Goal: Information Seeking & Learning: Find specific fact

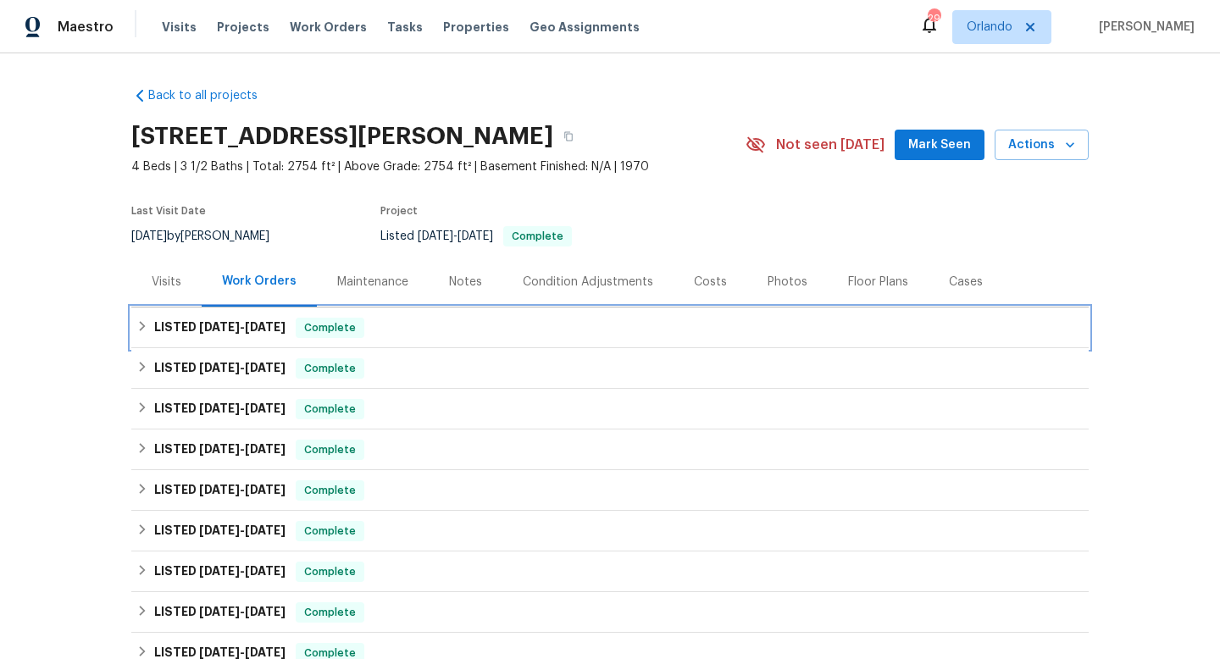
click at [221, 335] on h6 "LISTED [DATE] - [DATE]" at bounding box center [219, 328] width 131 height 20
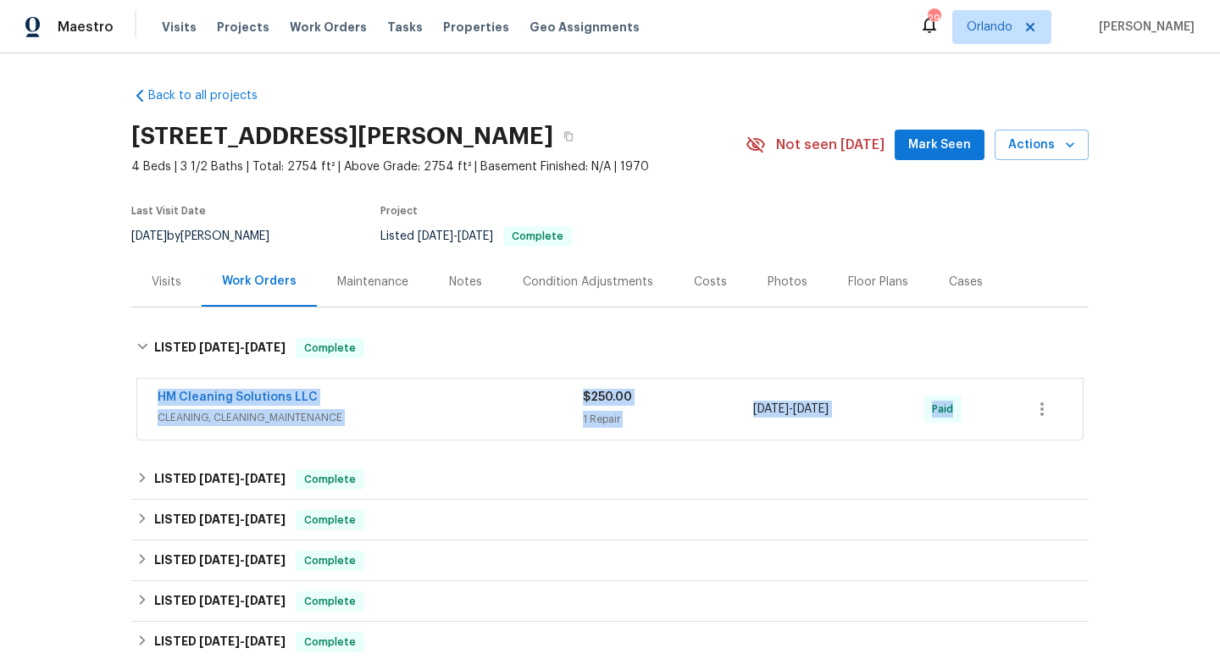
drag, startPoint x: 147, startPoint y: 390, endPoint x: 1120, endPoint y: 401, distance: 972.3
click at [1120, 401] on div "Back to all projects [STREET_ADDRESS][PERSON_NAME] 4 Beds | 3 1/2 Baths | Total…" at bounding box center [610, 356] width 1220 height 606
copy div "HM Cleaning Solutions LLC CLEANING, CLEANING_MAINTENANCE $250.00 1 Repair [DATE…"
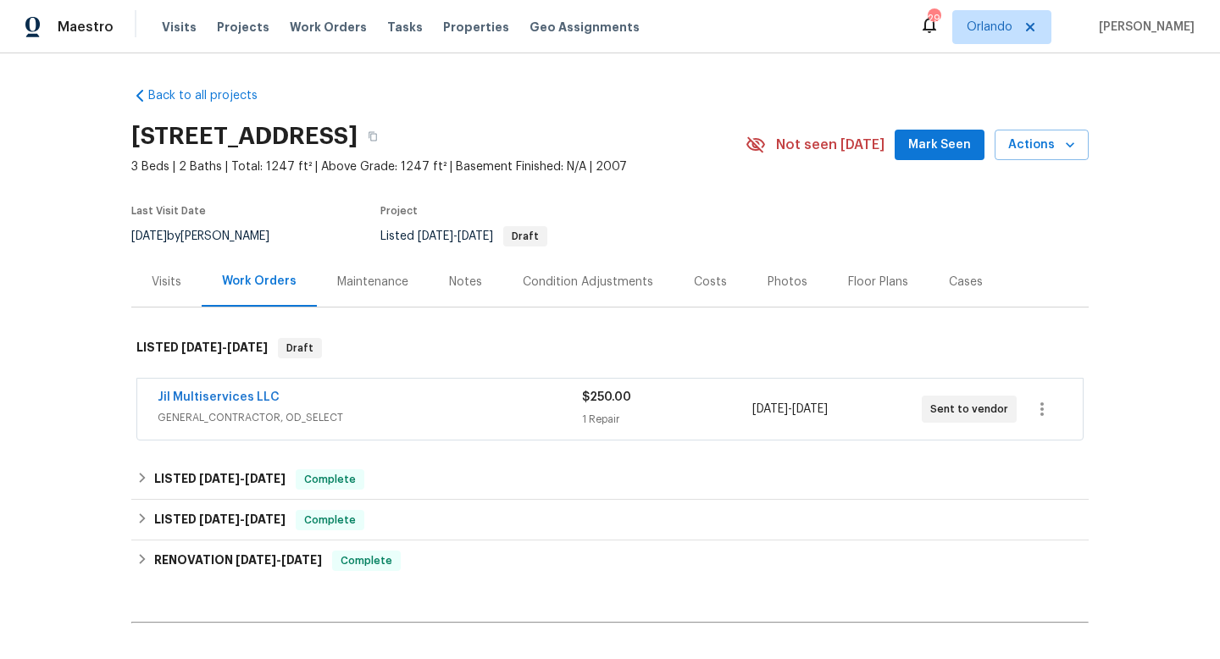
click at [394, 399] on div "Jil Multiservices LLC" at bounding box center [370, 399] width 424 height 20
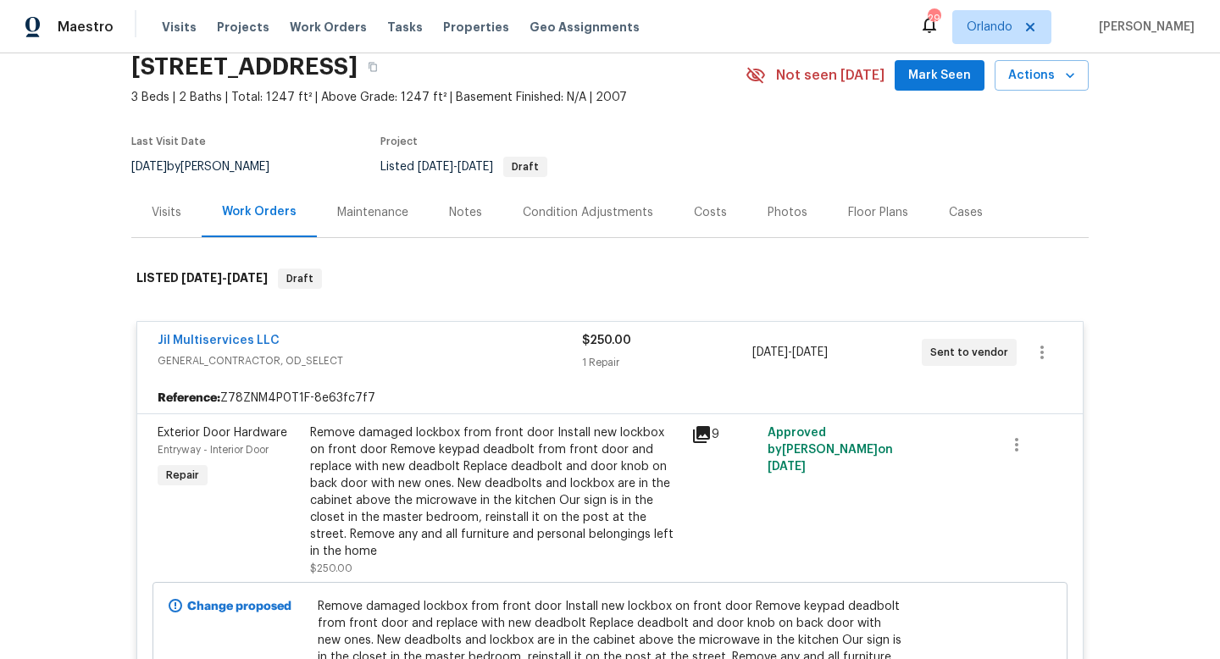
scroll to position [75, 0]
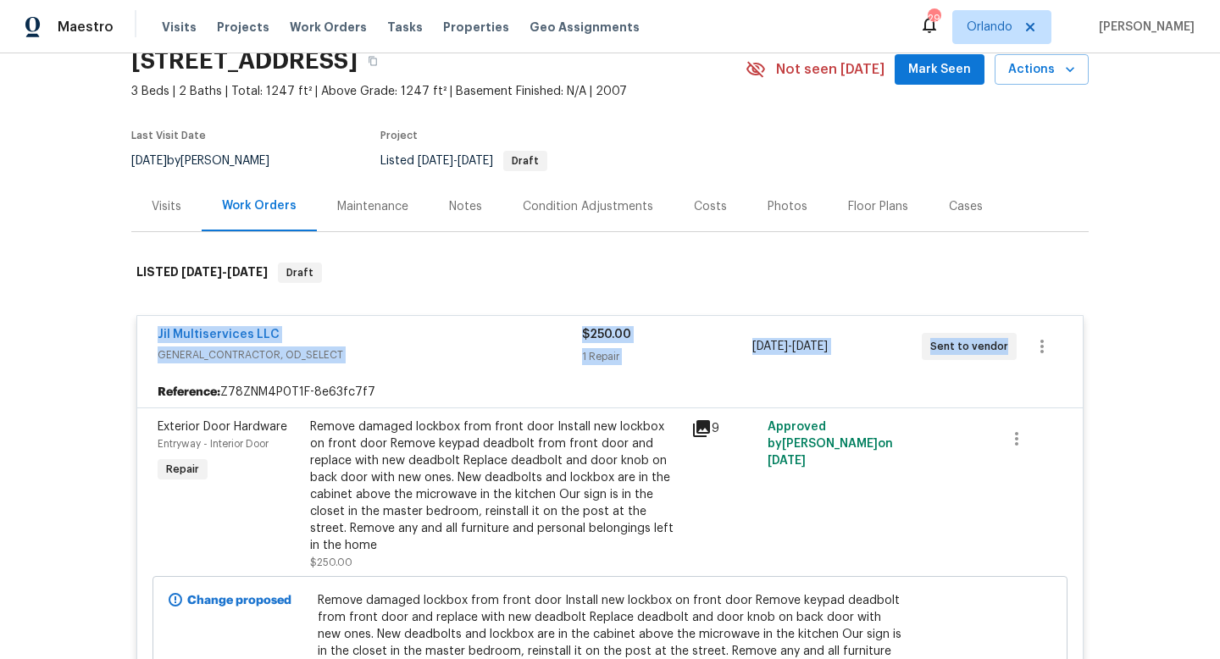
drag, startPoint x: 149, startPoint y: 340, endPoint x: 1037, endPoint y: 359, distance: 887.8
click at [1037, 362] on div "Jil Multiservices LLC GENERAL_CONTRACTOR, OD_SELECT $250.00 1 Repair 9/8/2025 -…" at bounding box center [609, 346] width 945 height 61
copy div "Jil Multiservices LLC GENERAL_CONTRACTOR, OD_SELECT $250.00 1 Repair 9/8/2025 -…"
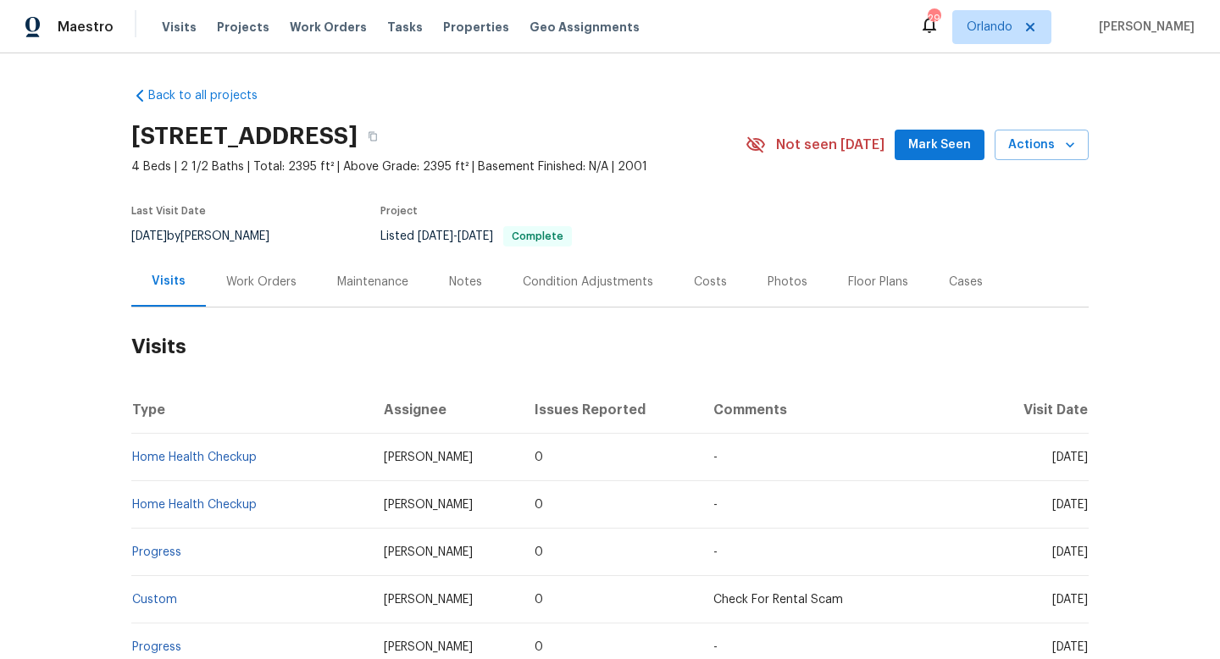
click at [230, 235] on div "[DATE] by [PERSON_NAME]" at bounding box center [210, 236] width 158 height 20
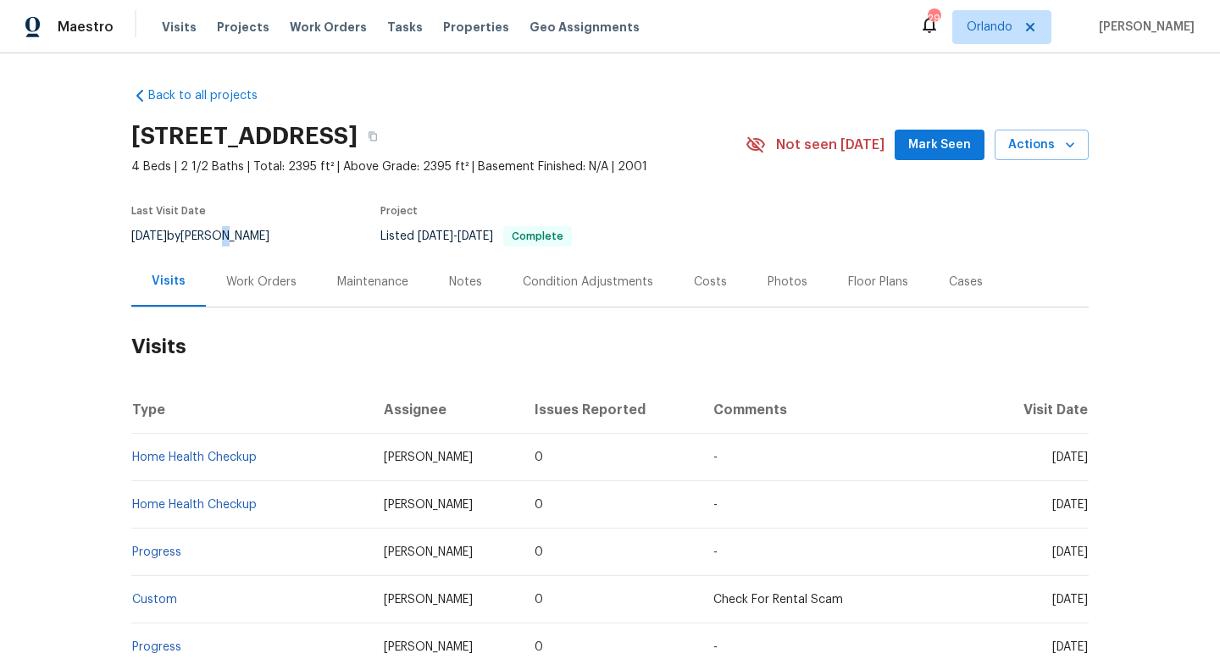
click at [230, 235] on div "9/9/2025 by Julian Murray" at bounding box center [210, 236] width 158 height 20
click at [278, 282] on div "Work Orders" at bounding box center [261, 282] width 70 height 17
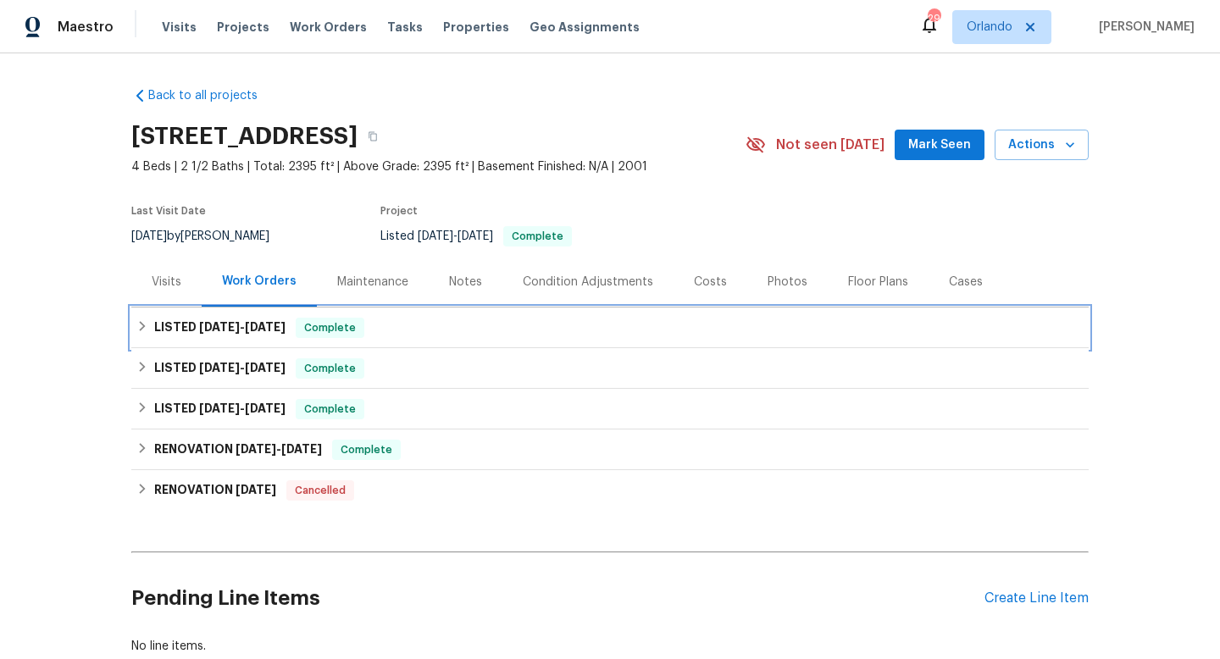
click at [236, 338] on div "LISTED 6/17/25 - 6/20/25 Complete" at bounding box center [609, 327] width 957 height 41
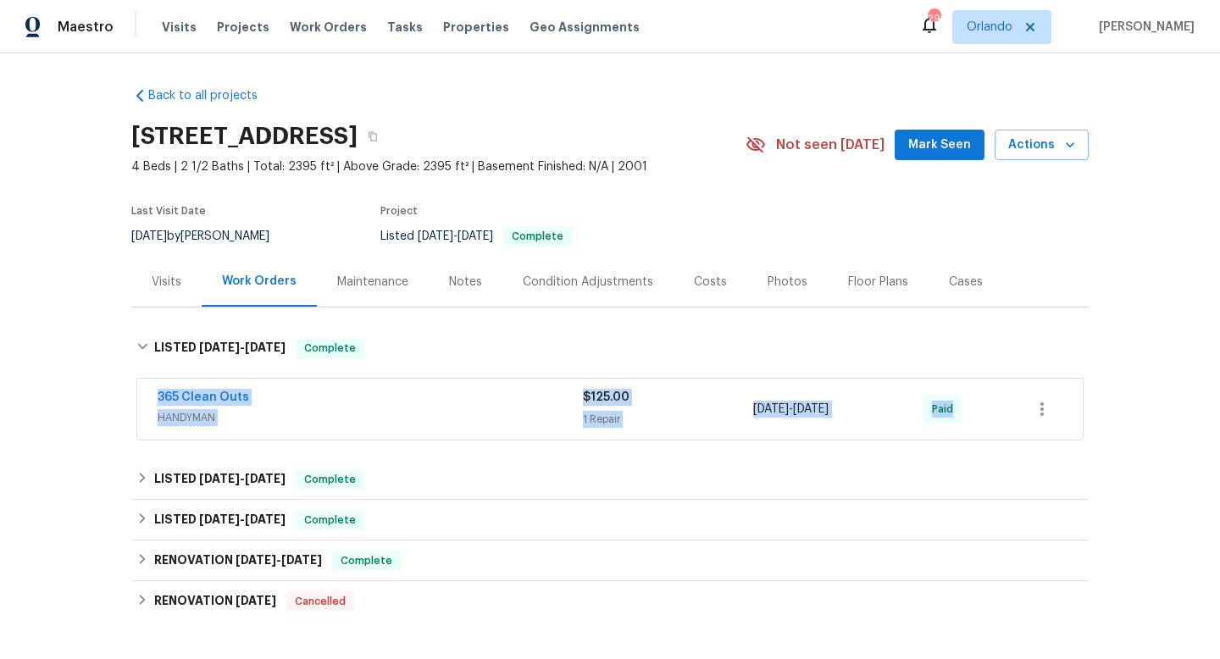
drag, startPoint x: 147, startPoint y: 390, endPoint x: 1125, endPoint y: 423, distance: 977.9
click at [1126, 424] on div "Back to all projects 983 Plantain Lily Ave, Las Vegas, NV 89183 4 Beds | 2 1/2 …" at bounding box center [610, 356] width 1220 height 606
copy div "365 Clean Outs HANDYMAN $125.00 1 Repair 6/17/2025 - 6/20/2025 Paid LISTED 5/27…"
